Goal: Transaction & Acquisition: Purchase product/service

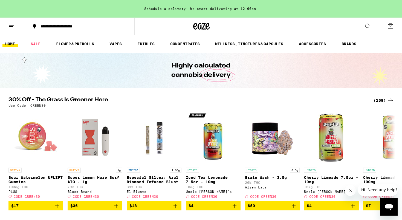
click at [380, 100] on div "(158)" at bounding box center [384, 100] width 20 height 7
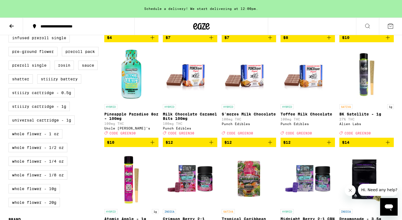
scroll to position [224, 0]
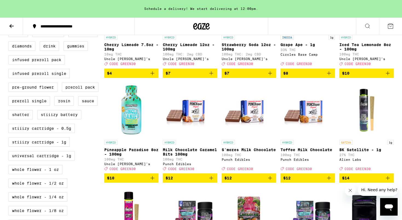
click at [15, 24] on button at bounding box center [11, 26] width 23 height 17
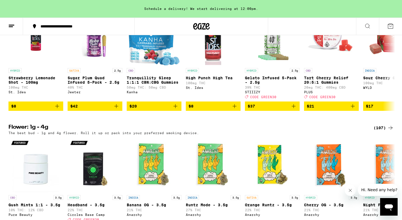
scroll to position [590, 0]
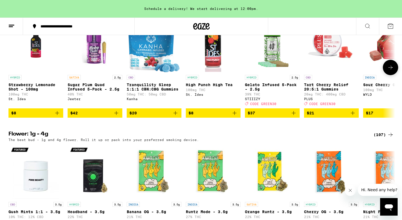
click at [393, 71] on icon at bounding box center [391, 67] width 7 height 7
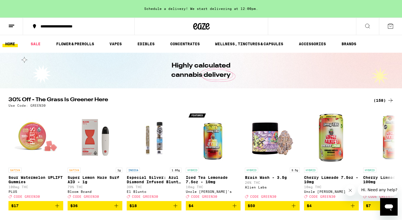
scroll to position [0, 0]
click at [349, 42] on link "BRANDS" at bounding box center [349, 44] width 20 height 7
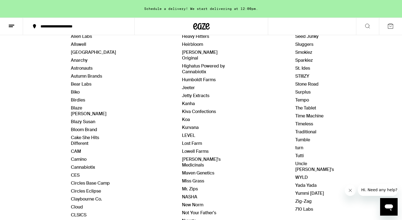
scroll to position [101, 0]
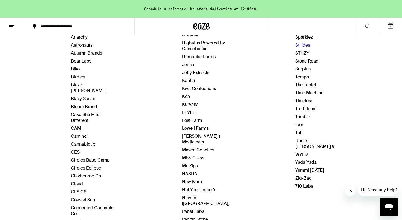
click at [300, 45] on link "St. Ides" at bounding box center [303, 45] width 15 height 6
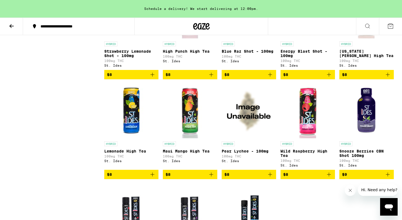
scroll to position [196, 0]
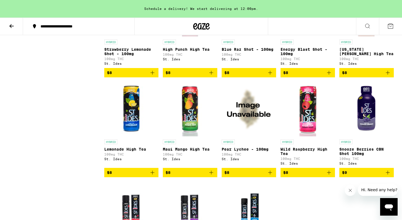
click at [370, 116] on img "Open page for Snooze Berries CBN Shot 100mg from St. Ides" at bounding box center [367, 109] width 55 height 55
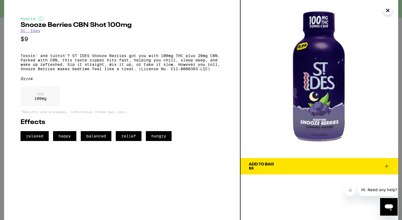
click at [389, 10] on icon "Close" at bounding box center [388, 10] width 7 height 8
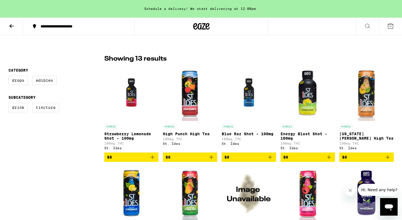
scroll to position [115, 0]
